Goal: Transaction & Acquisition: Purchase product/service

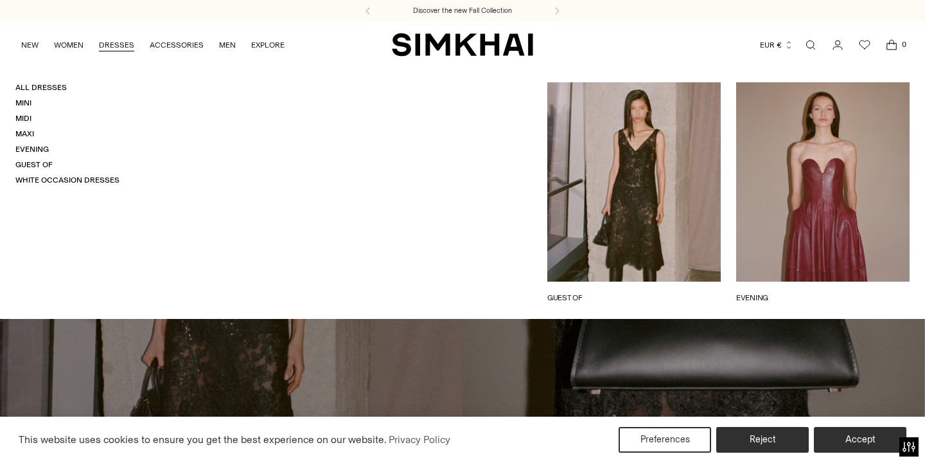
click at [116, 44] on link "DRESSES" at bounding box center [116, 45] width 35 height 28
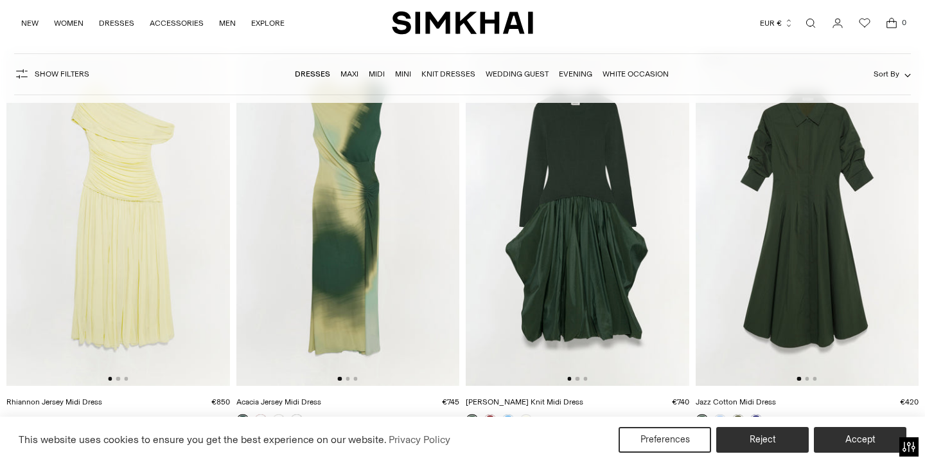
scroll to position [6560, 0]
